Goal: Information Seeking & Learning: Check status

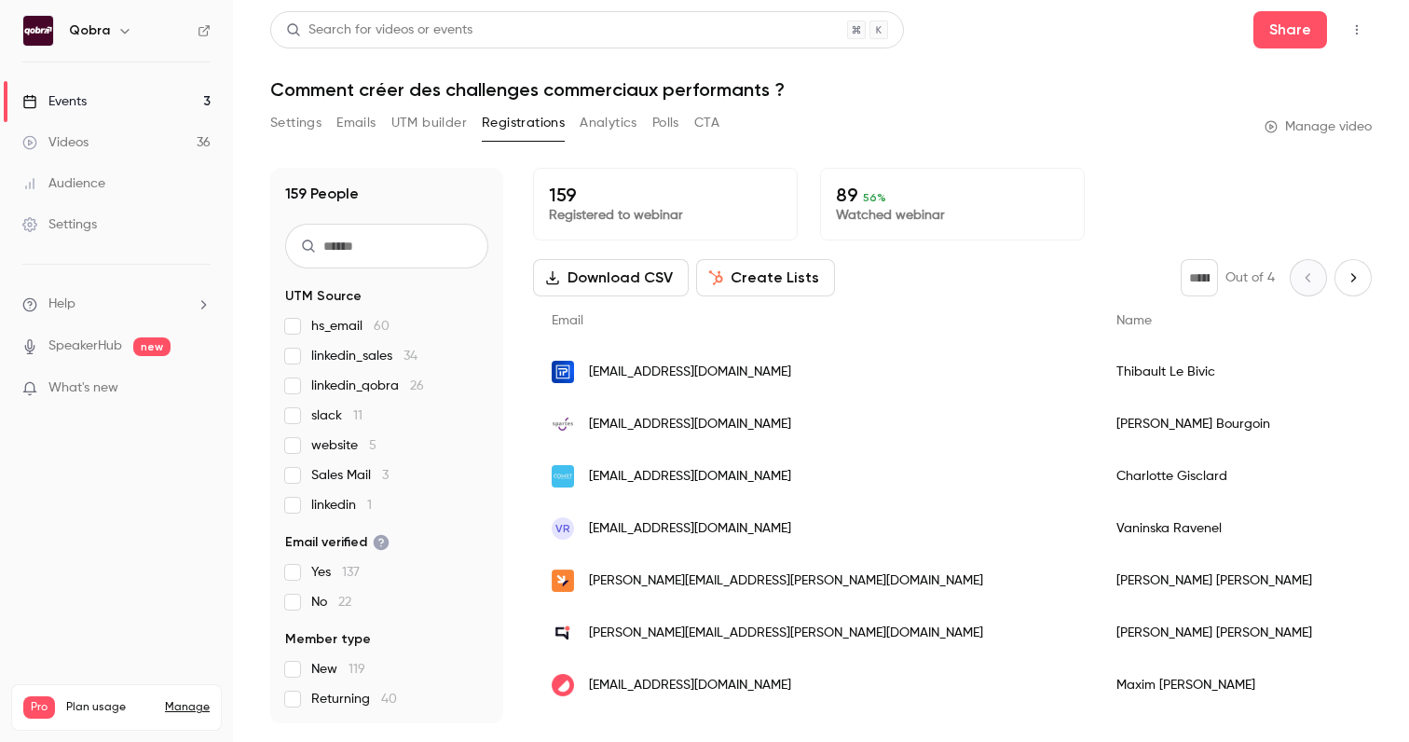
click at [27, 90] on link "Events 3" at bounding box center [116, 101] width 233 height 41
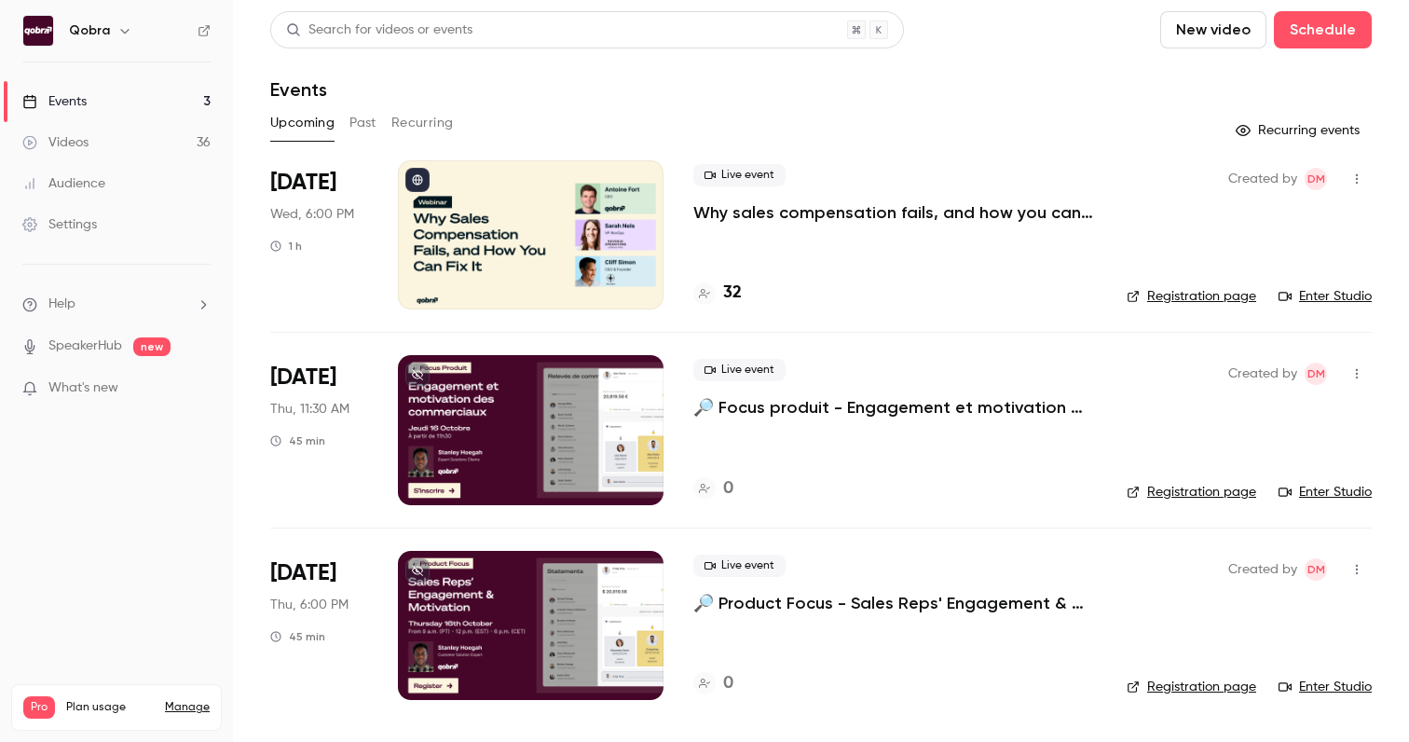
click at [724, 294] on h4 "32" at bounding box center [732, 293] width 19 height 25
click at [718, 291] on div "32" at bounding box center [717, 293] width 48 height 25
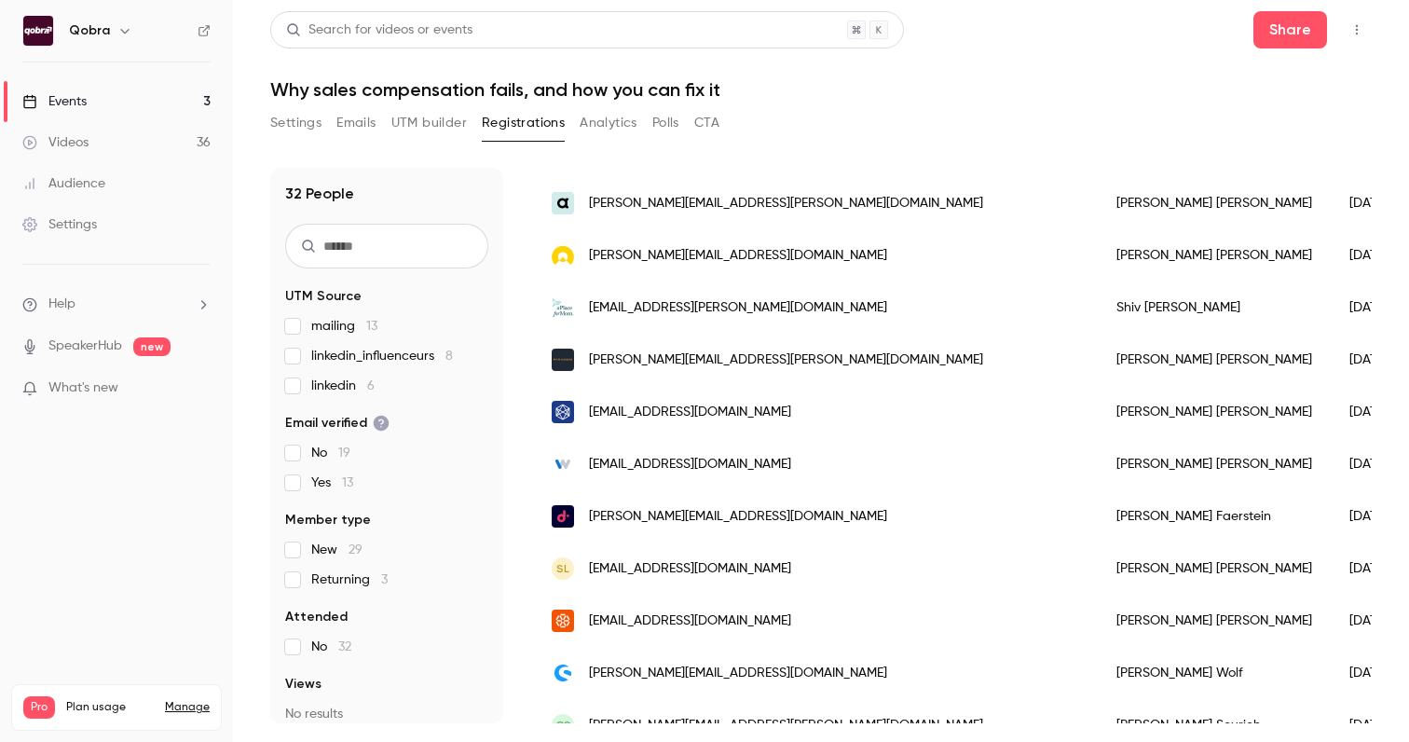
scroll to position [281, 0]
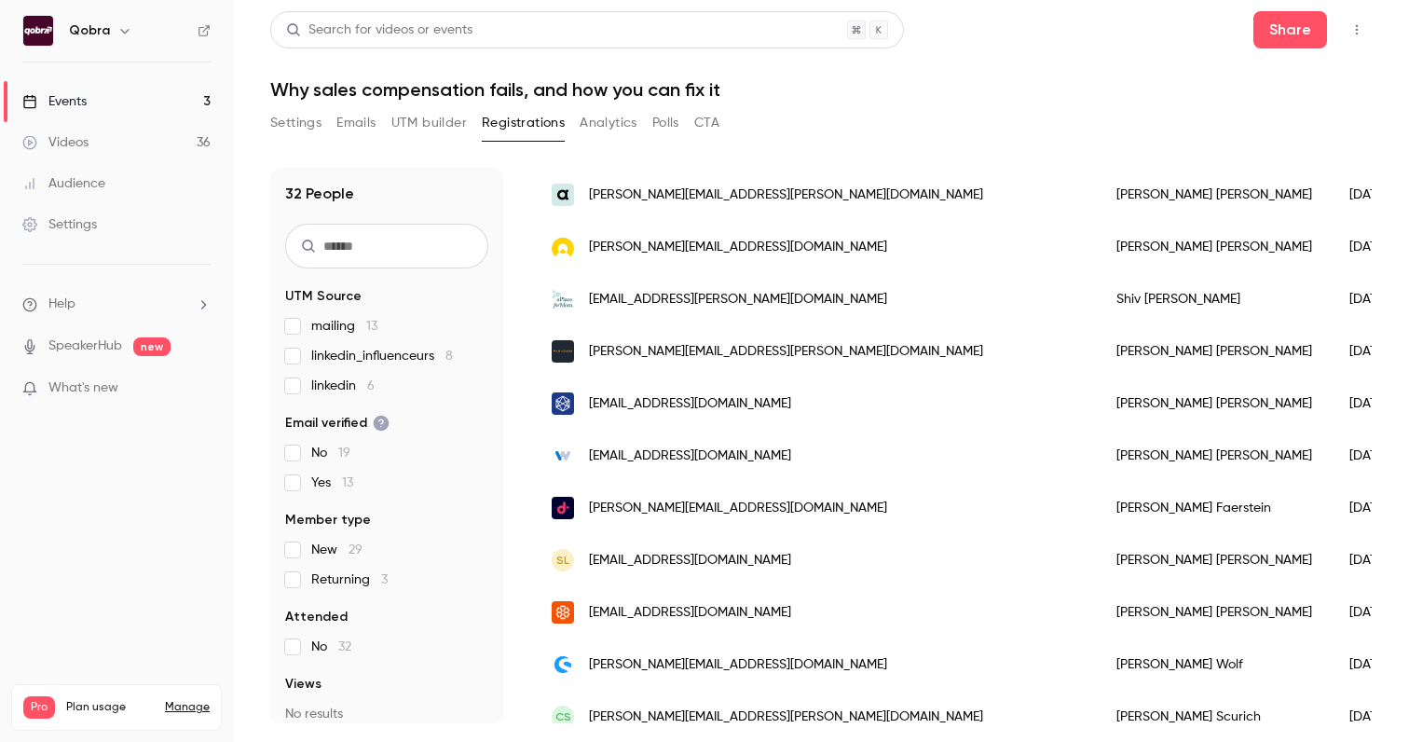
click at [291, 127] on button "Settings" at bounding box center [295, 123] width 51 height 30
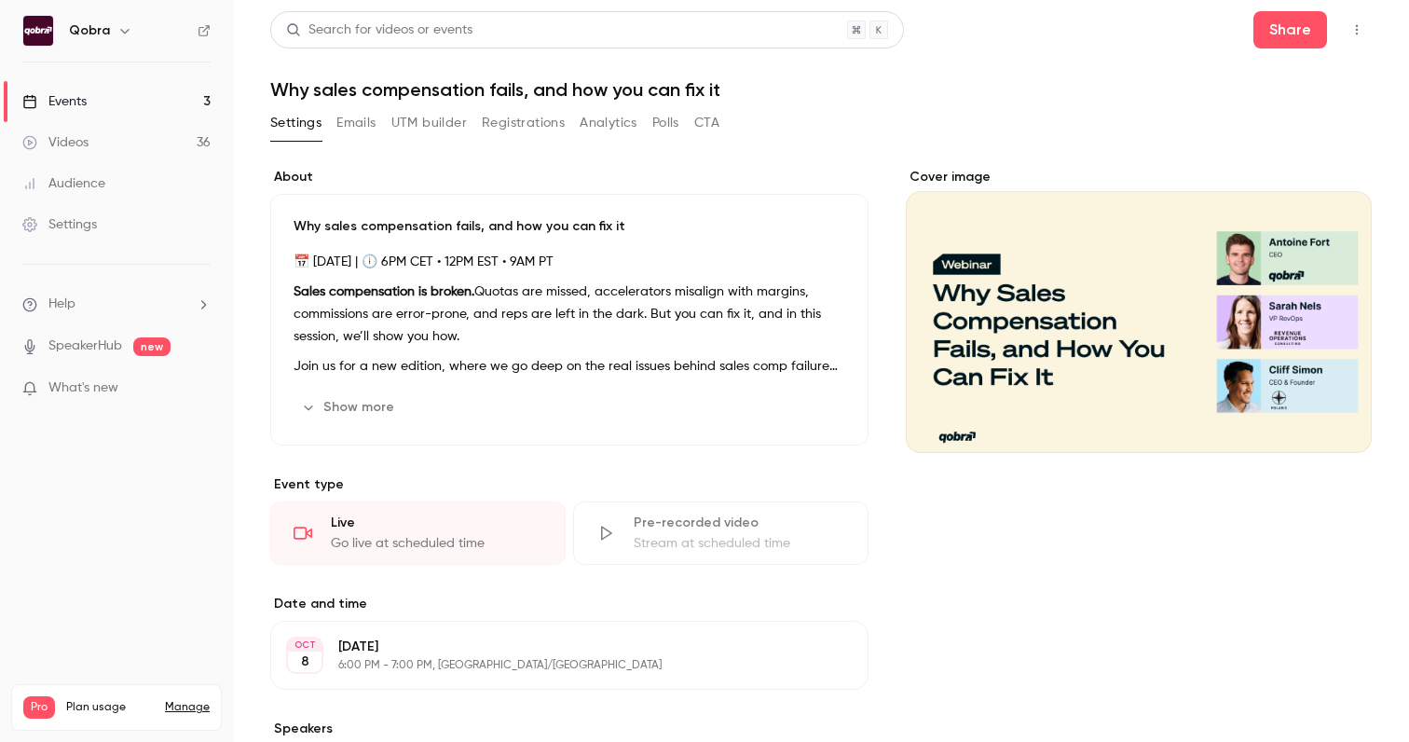
click at [529, 117] on button "Registrations" at bounding box center [523, 123] width 83 height 30
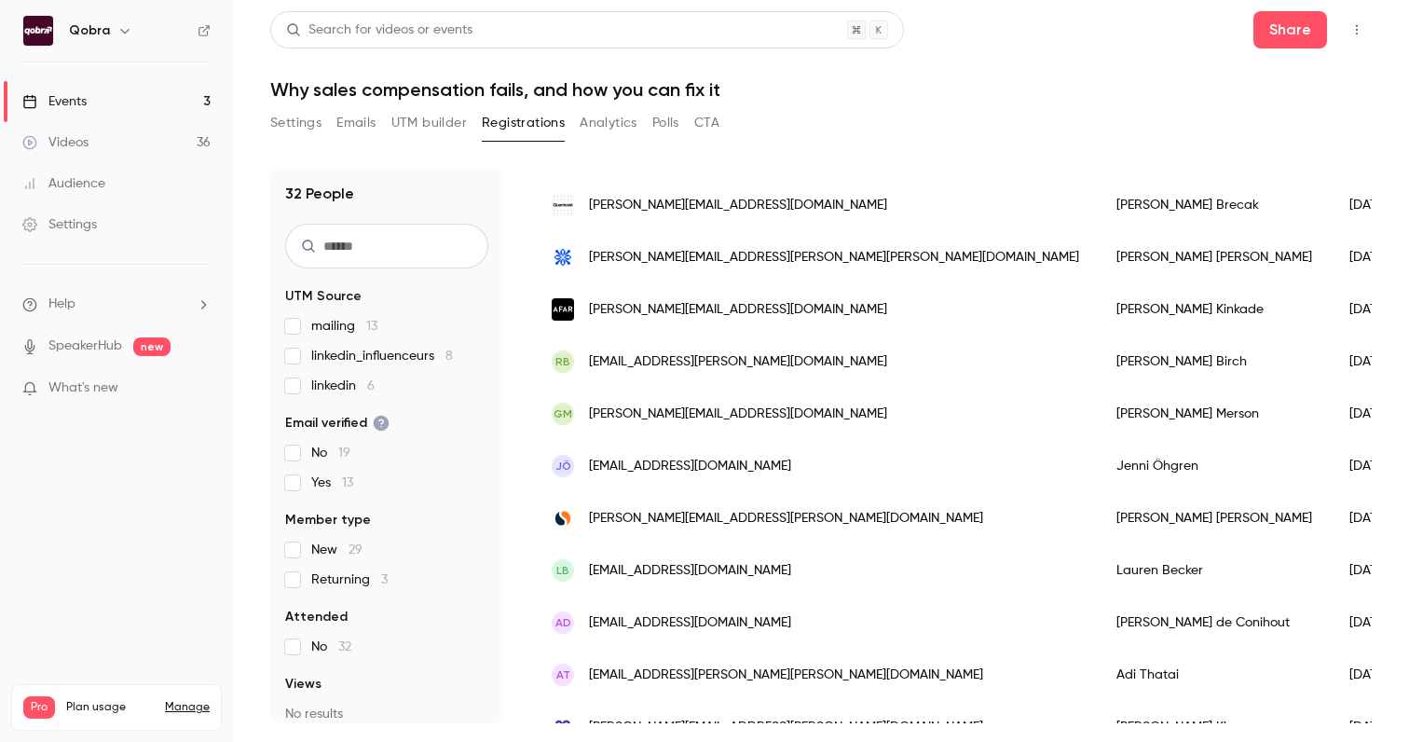
scroll to position [1293, 0]
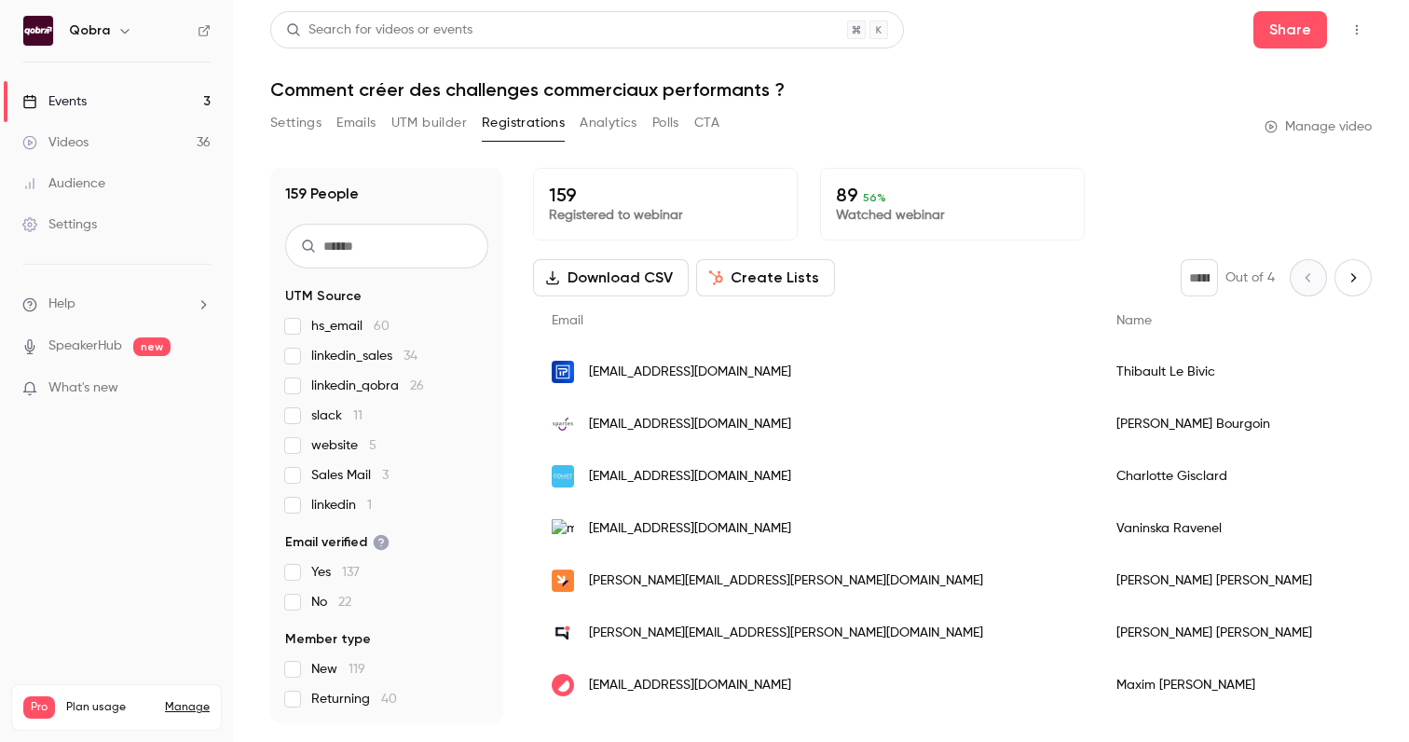
click at [166, 116] on link "Events 3" at bounding box center [116, 101] width 233 height 41
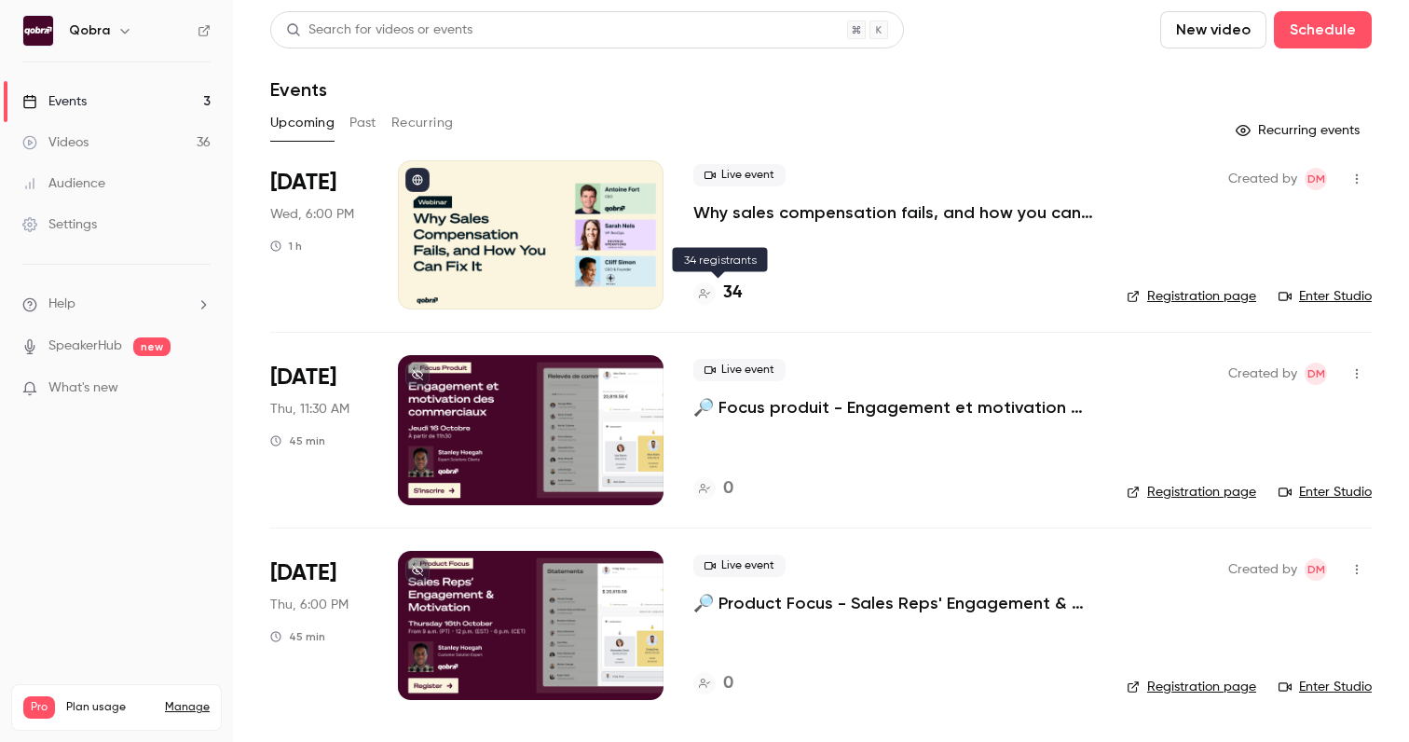
click at [725, 286] on h4 "34" at bounding box center [732, 293] width 19 height 25
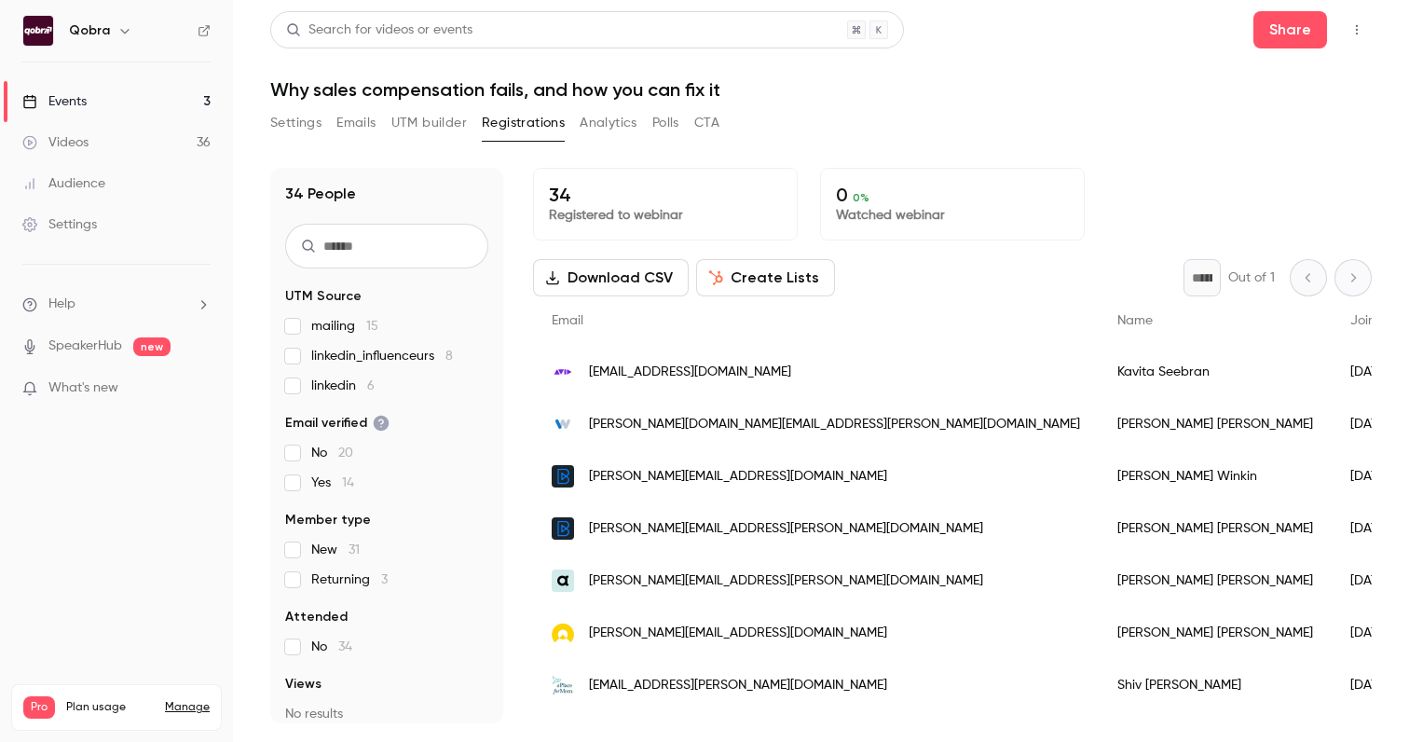
click at [1099, 368] on div "[PERSON_NAME]" at bounding box center [1215, 372] width 233 height 52
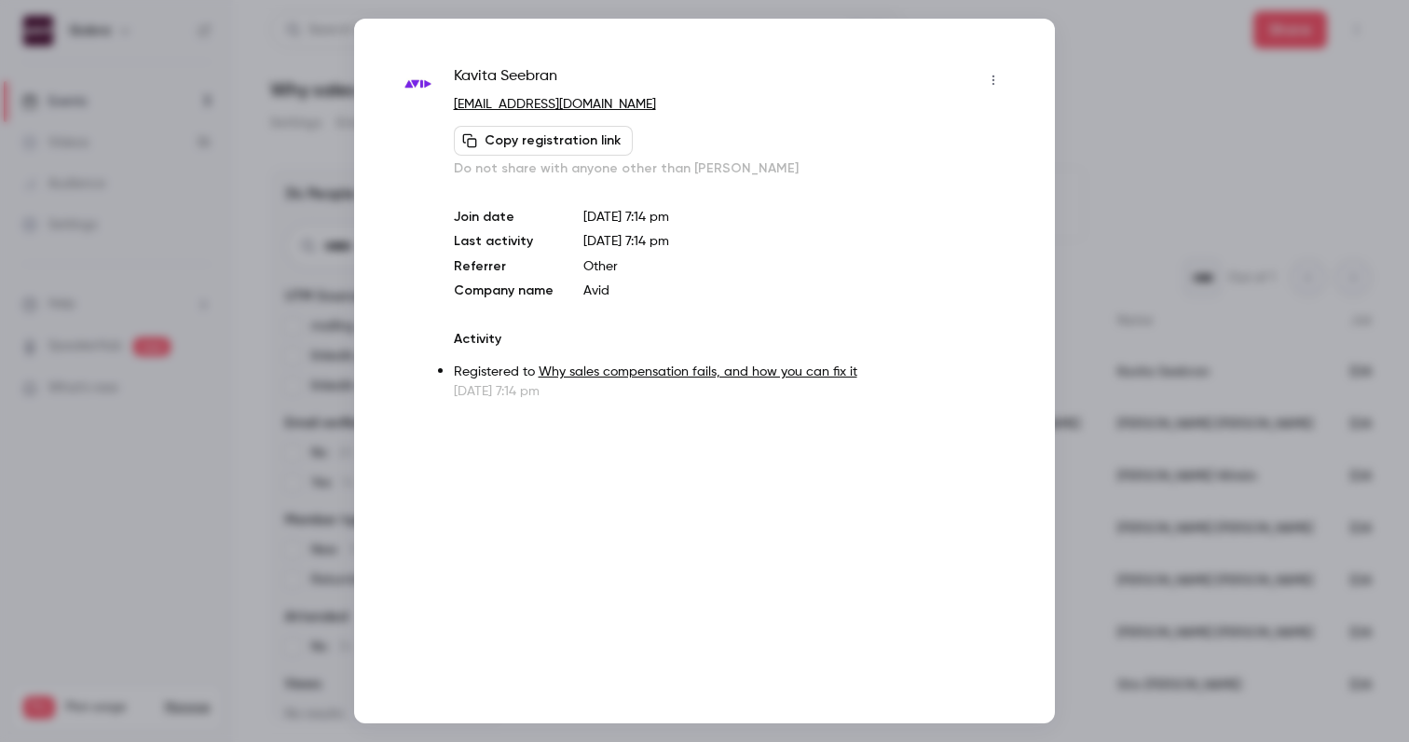
click at [1038, 227] on div "[PERSON_NAME] [EMAIL_ADDRESS][DOMAIN_NAME] Copy registration link Do not share …" at bounding box center [704, 371] width 701 height 705
click at [1075, 213] on div at bounding box center [704, 371] width 1409 height 742
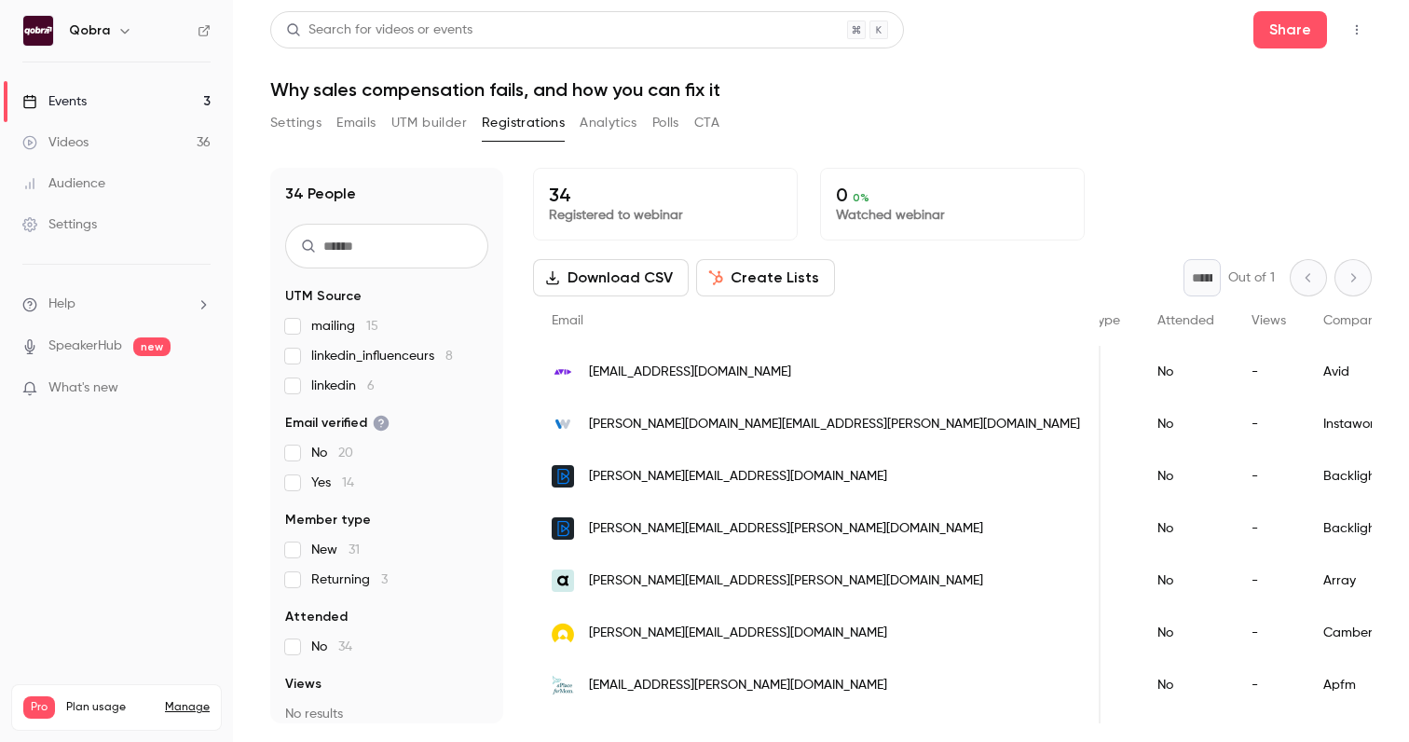
scroll to position [0, 651]
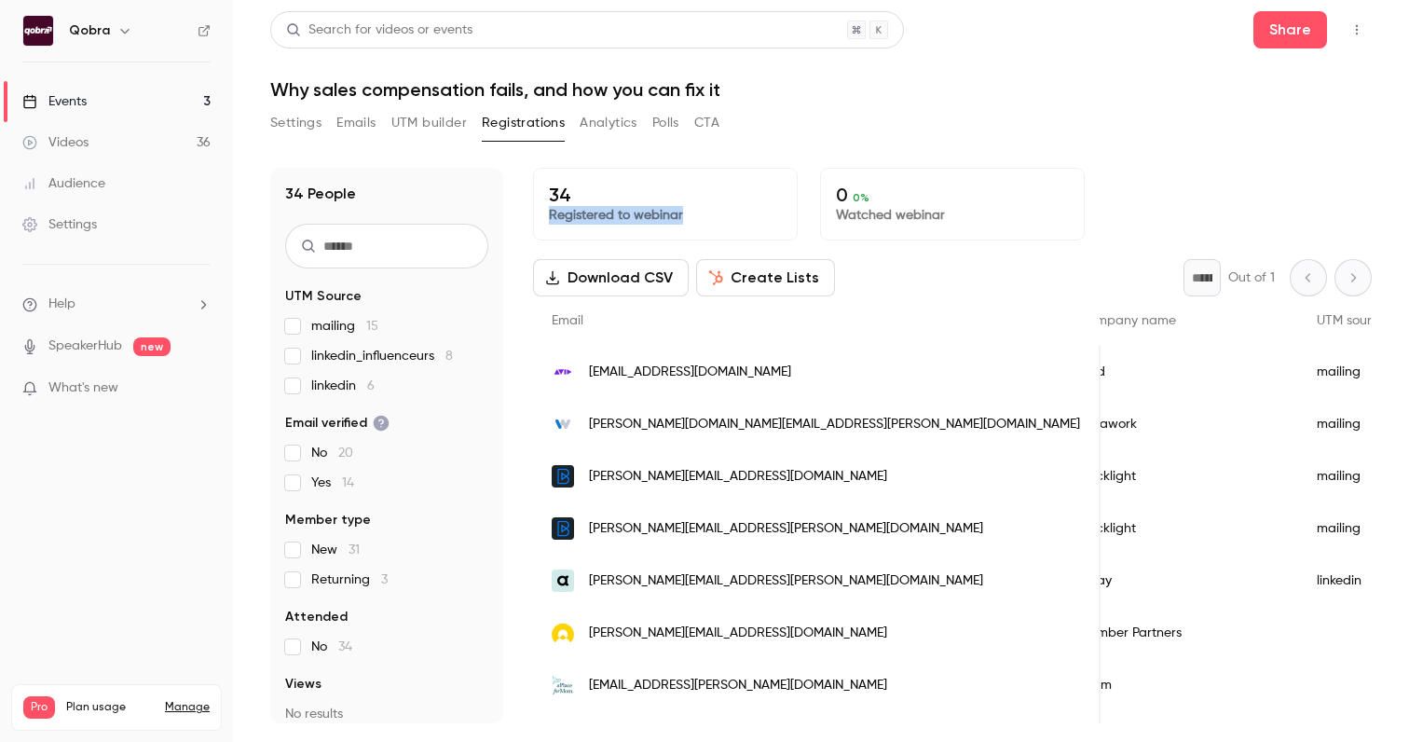
drag, startPoint x: 684, startPoint y: 214, endPoint x: 551, endPoint y: 209, distance: 133.4
click at [551, 209] on p "Registered to webinar" at bounding box center [665, 215] width 233 height 19
